Goal: Information Seeking & Learning: Learn about a topic

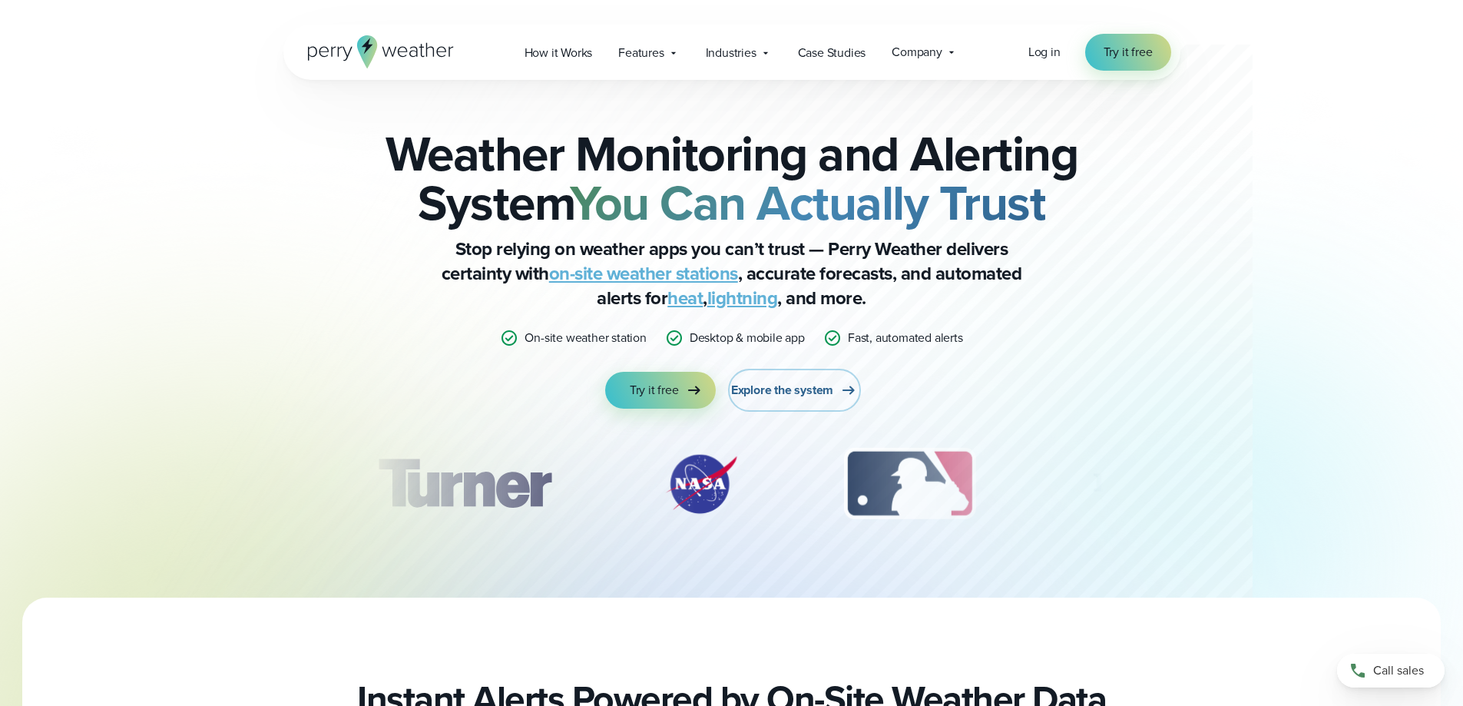
click at [778, 393] on span "Explore the system" at bounding box center [782, 390] width 102 height 18
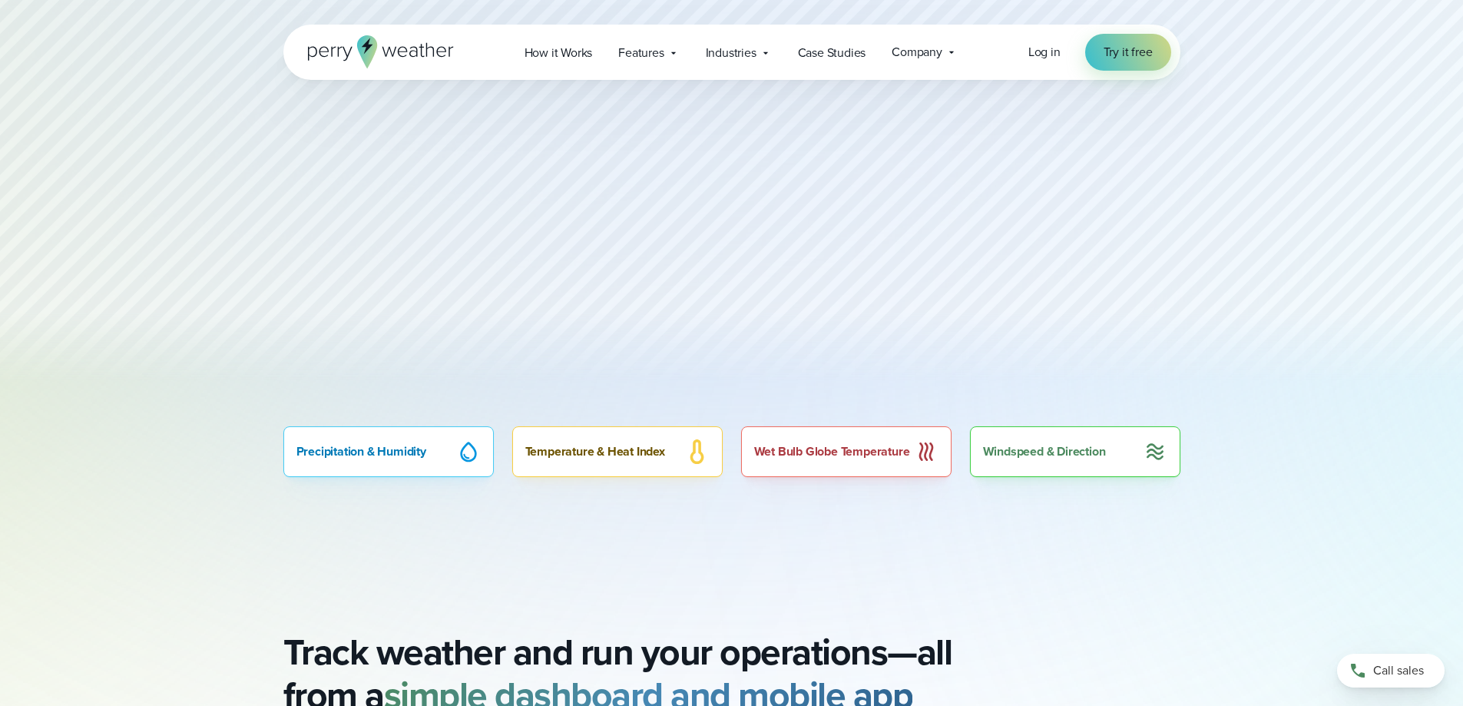
scroll to position [768, 0]
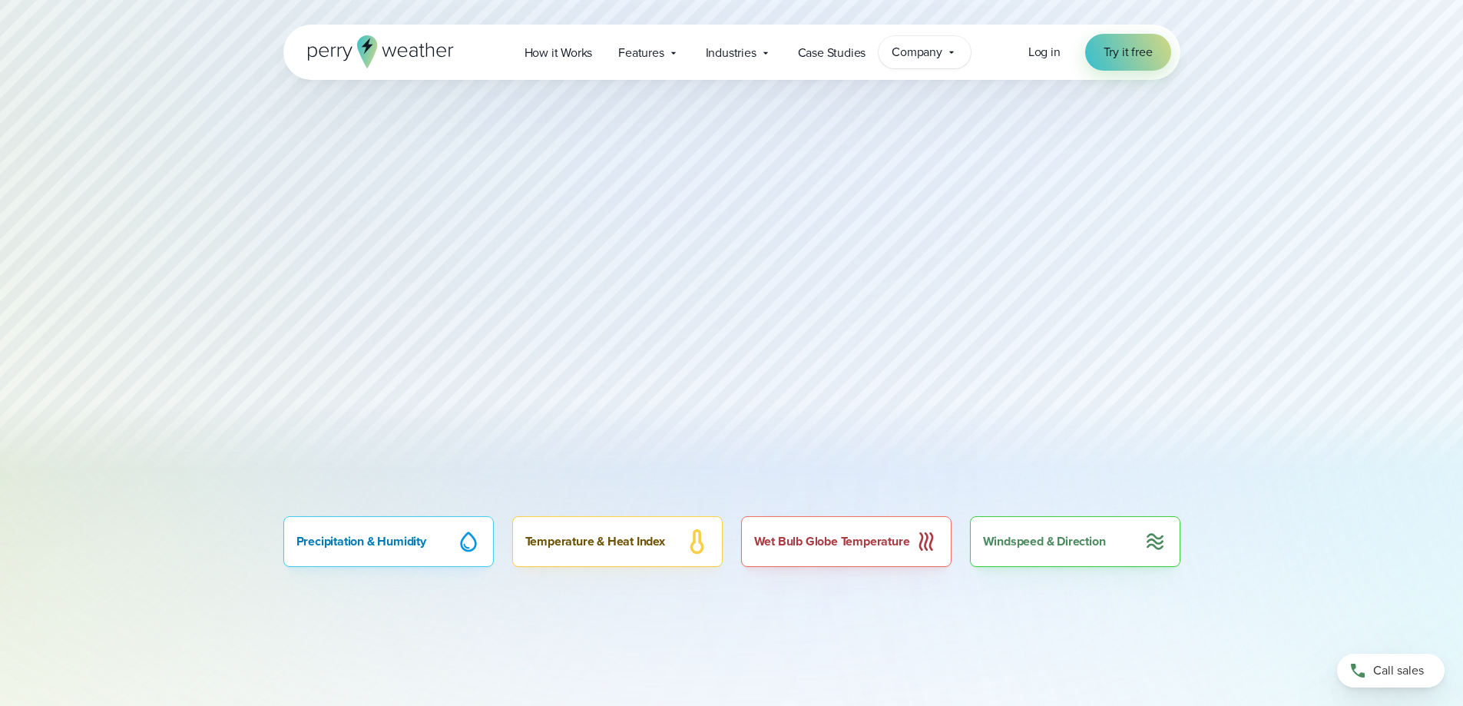
click at [926, 52] on span "Company" at bounding box center [917, 52] width 51 height 18
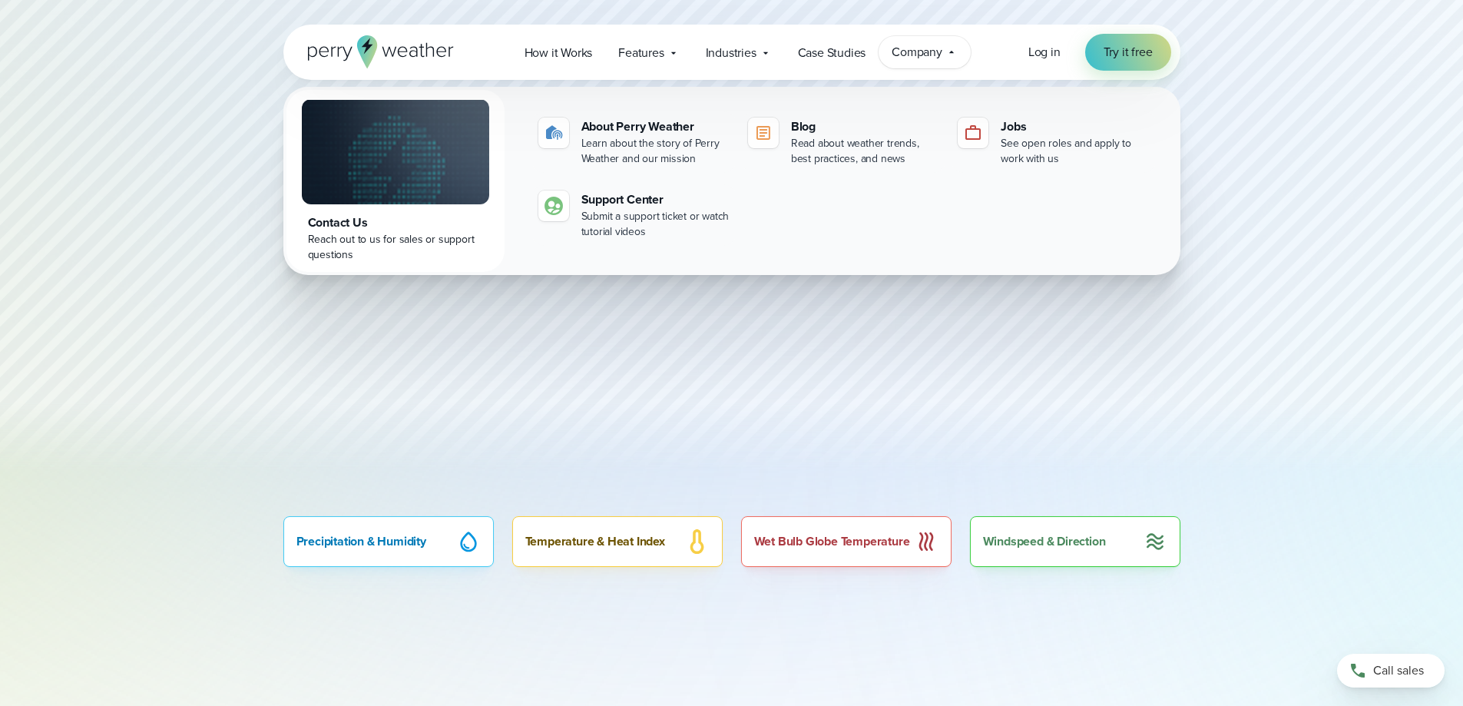
click at [926, 52] on span "Company" at bounding box center [917, 52] width 51 height 18
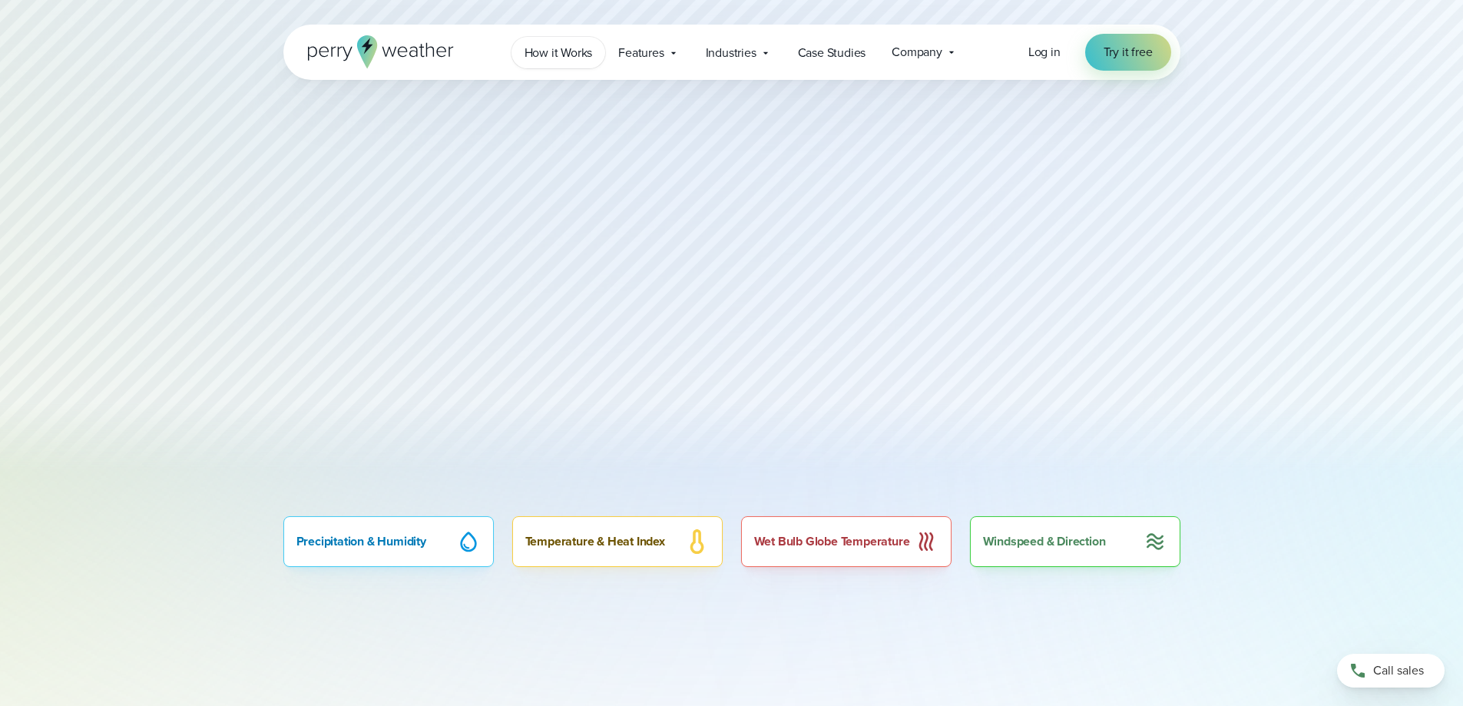
click at [554, 53] on span "How it Works" at bounding box center [559, 53] width 68 height 18
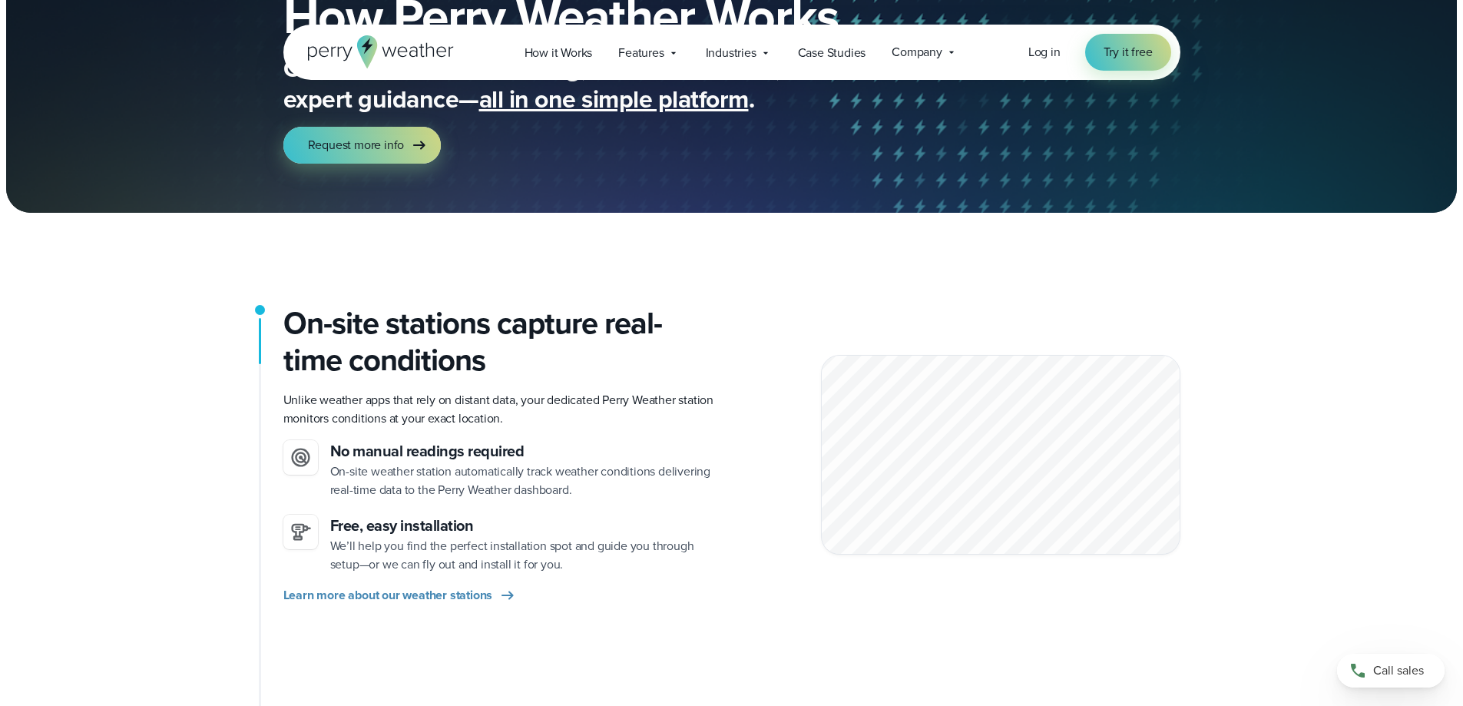
scroll to position [154, 0]
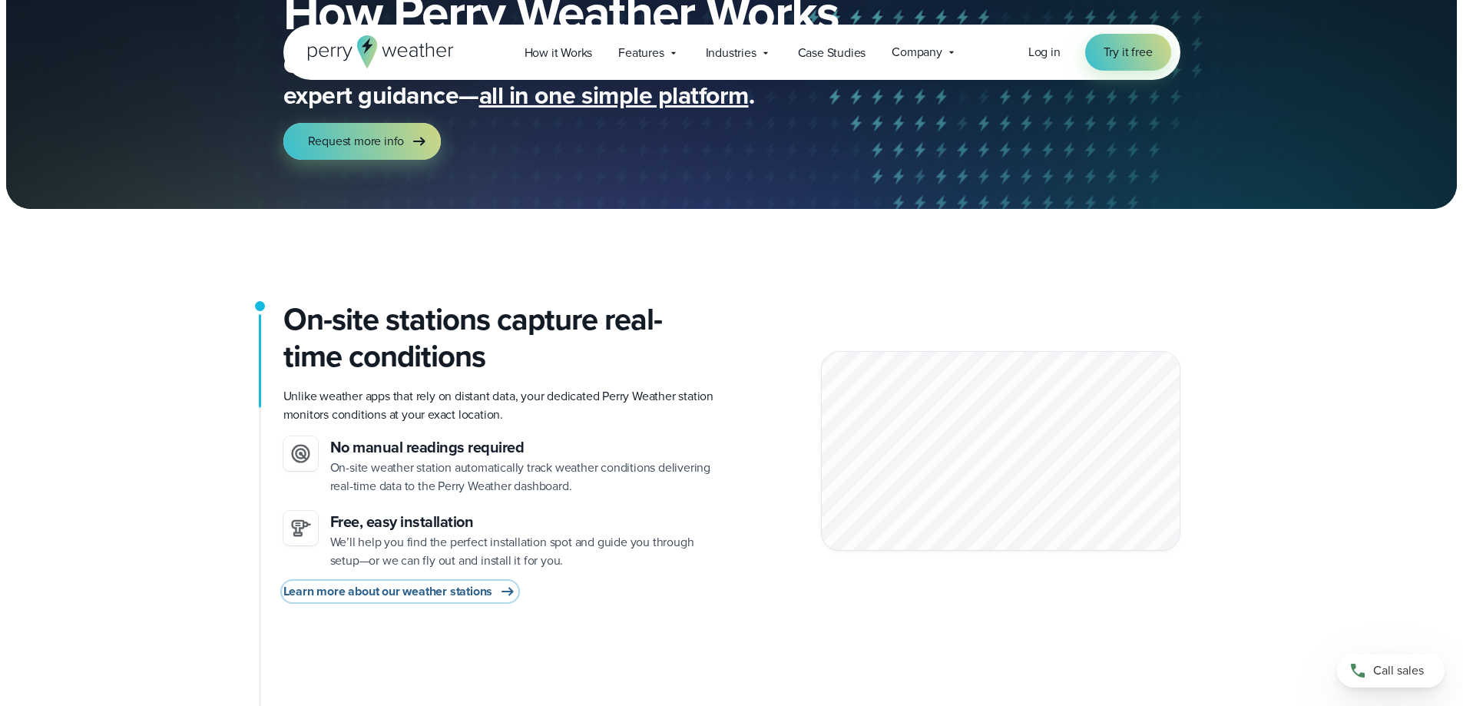
click at [442, 594] on span "Learn more about our weather stations" at bounding box center [388, 591] width 210 height 18
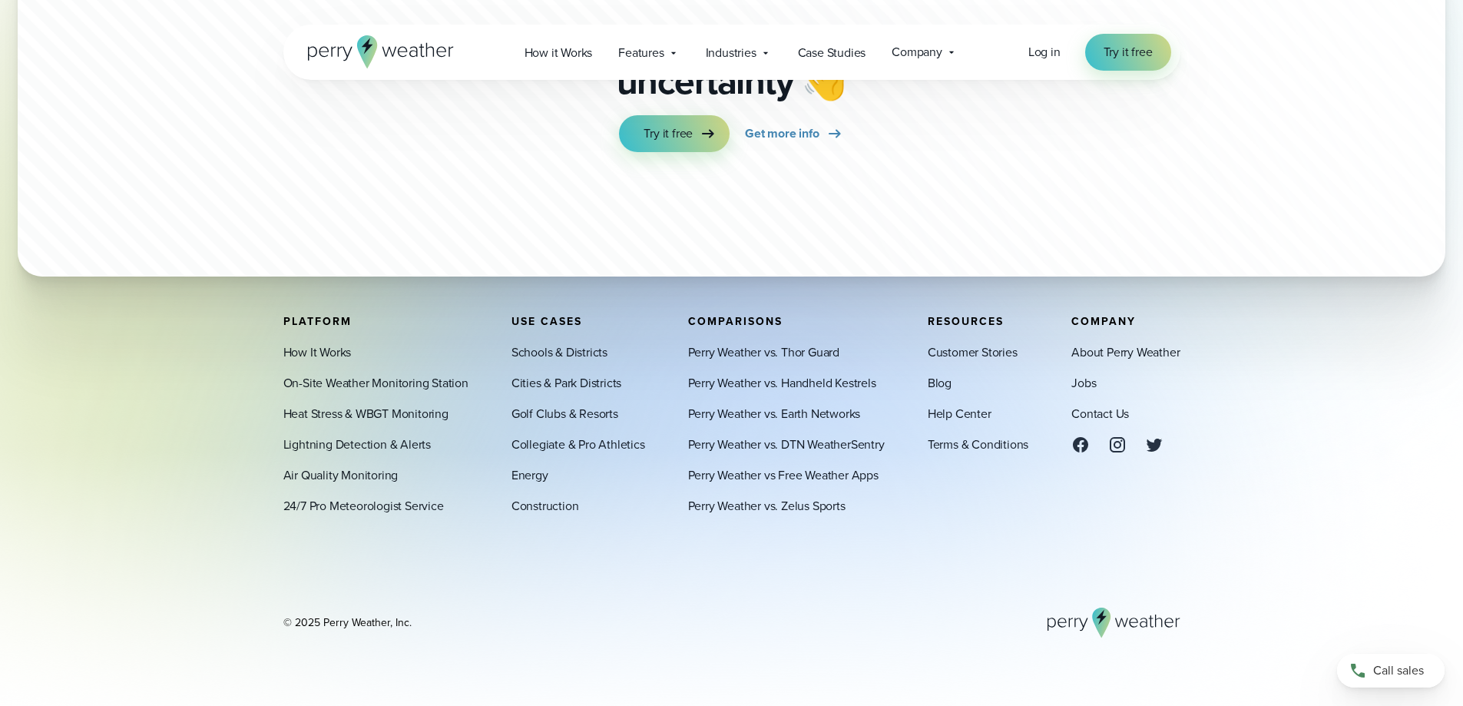
scroll to position [4717, 0]
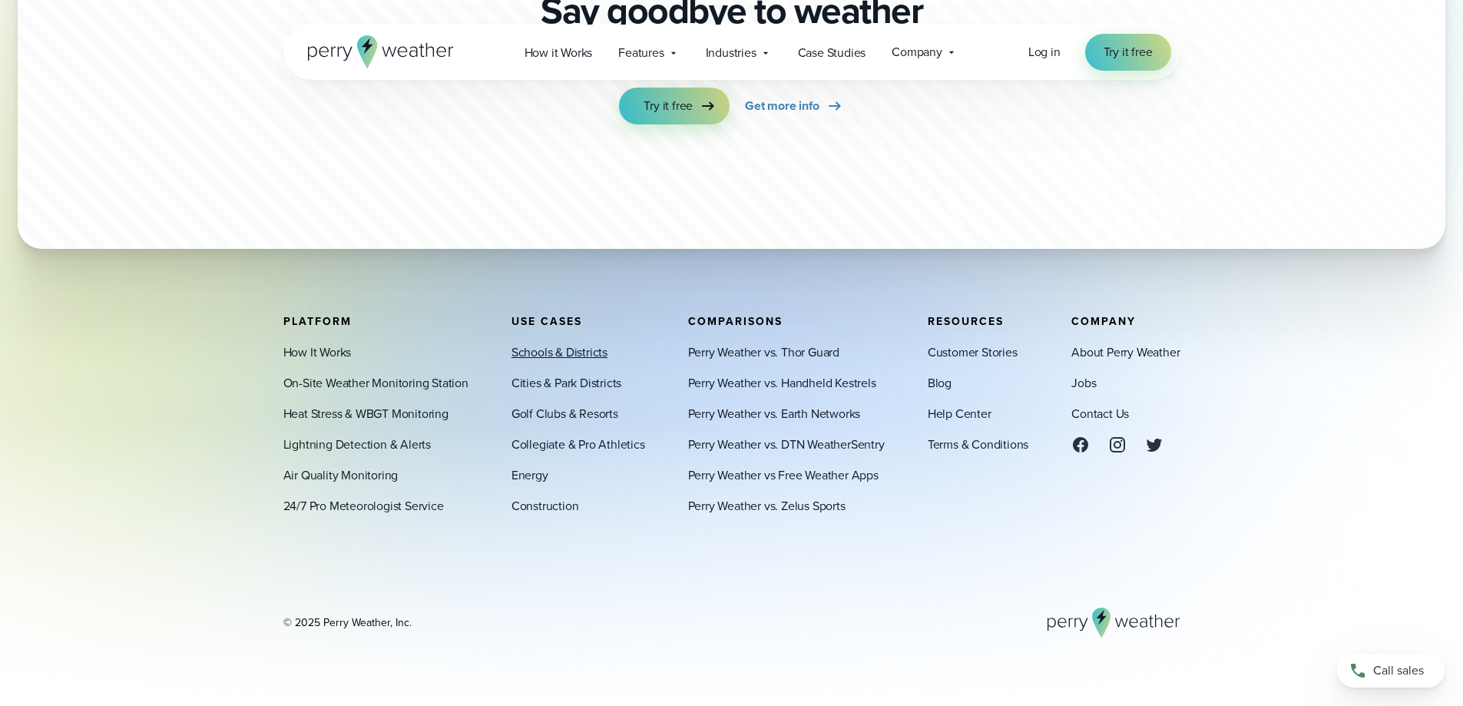
click at [555, 351] on link "Schools & Districts" at bounding box center [559, 352] width 96 height 18
